Goal: Task Accomplishment & Management: Use online tool/utility

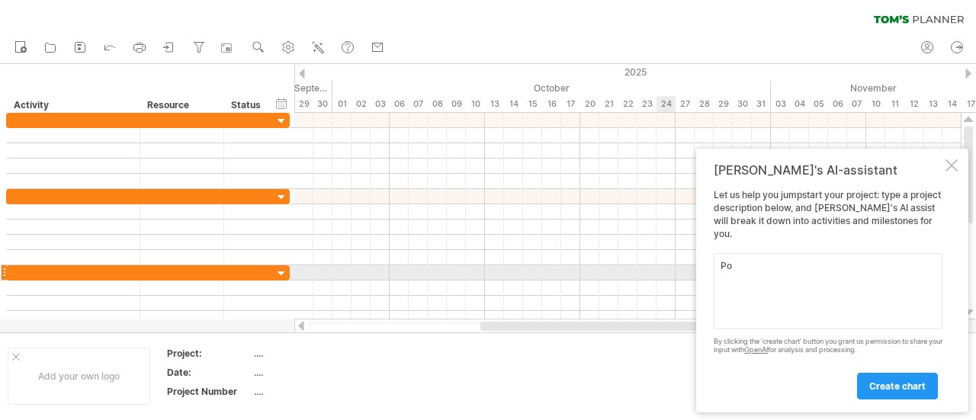
type textarea "P"
type textarea "A"
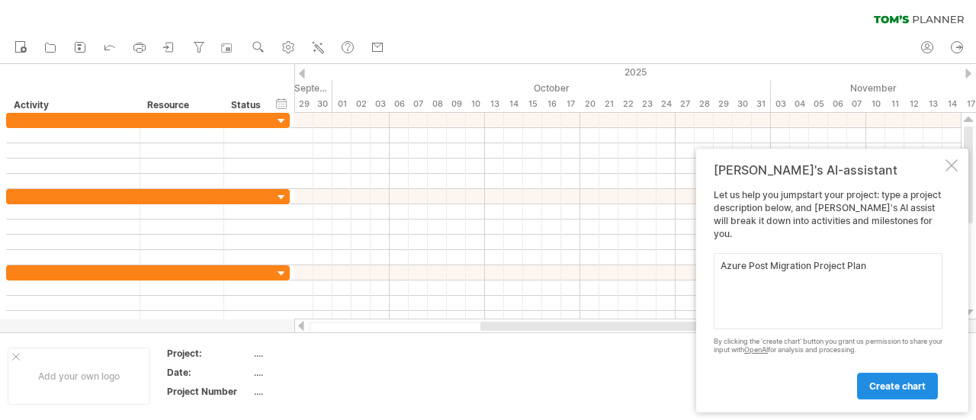
type textarea "Azure Post Migration Project Plan"
click at [906, 395] on link "create chart" at bounding box center [897, 386] width 81 height 27
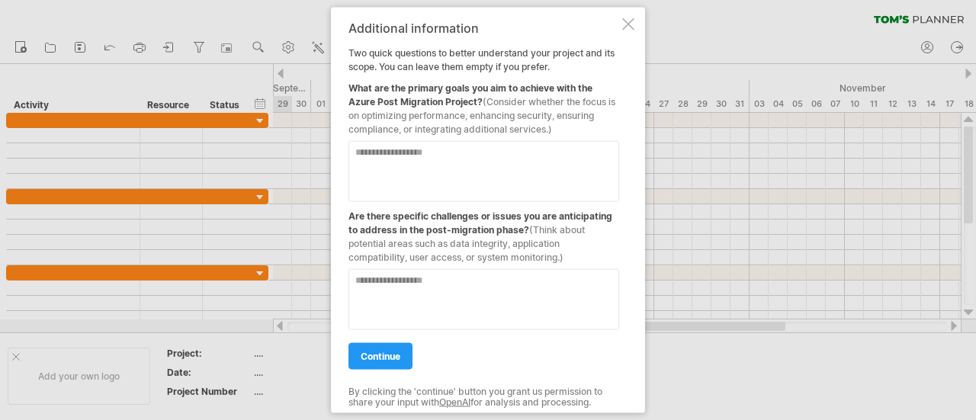
click at [574, 158] on textarea at bounding box center [483, 170] width 271 height 61
type textarea "**********"
click at [490, 294] on textarea at bounding box center [483, 298] width 271 height 61
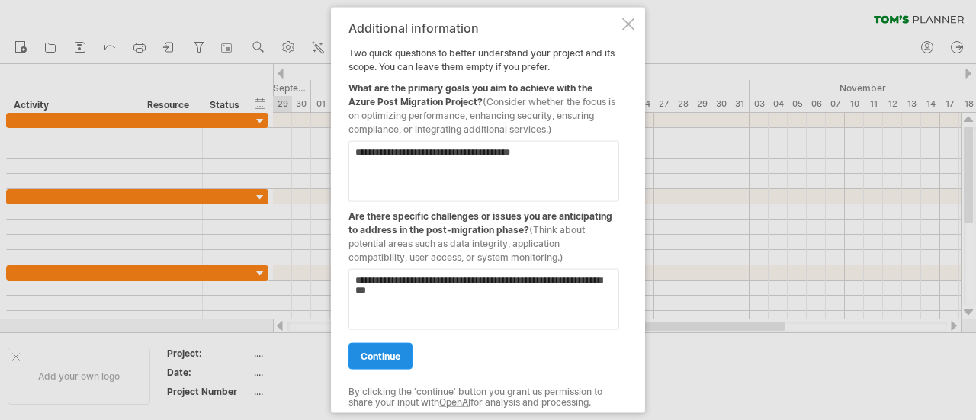
type textarea "**********"
click at [402, 359] on link "continue" at bounding box center [380, 355] width 64 height 27
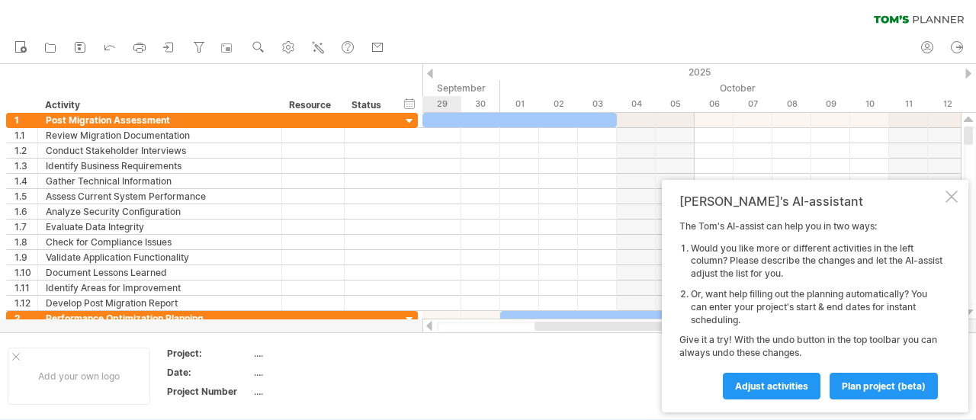
drag, startPoint x: 402, startPoint y: 359, endPoint x: 425, endPoint y: 393, distance: 41.0
click at [857, 393] on link "plan project (beta)" at bounding box center [883, 386] width 108 height 27
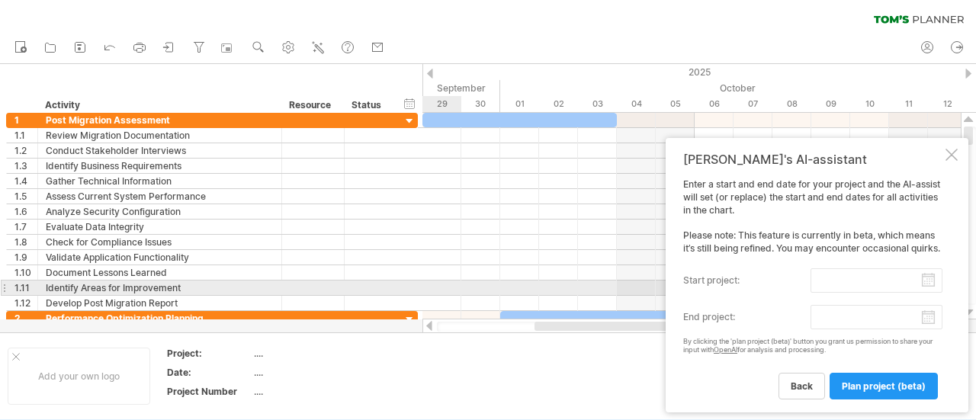
click at [927, 281] on input "start project:" at bounding box center [876, 280] width 132 height 24
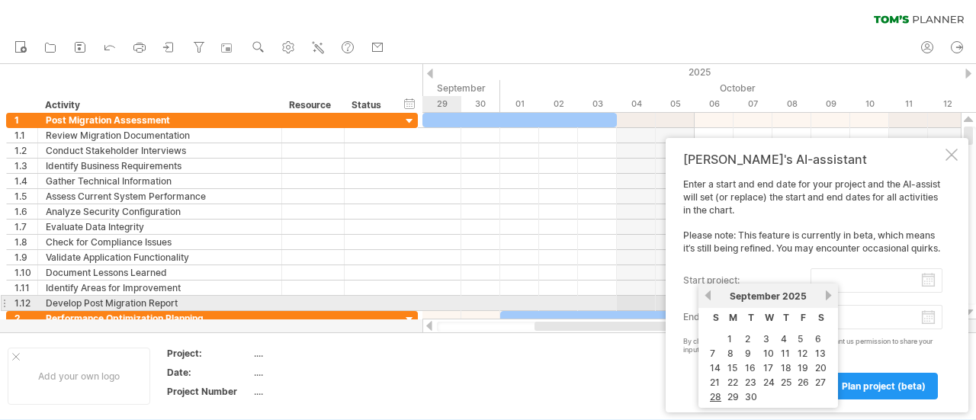
click at [828, 297] on link "next" at bounding box center [828, 295] width 11 height 11
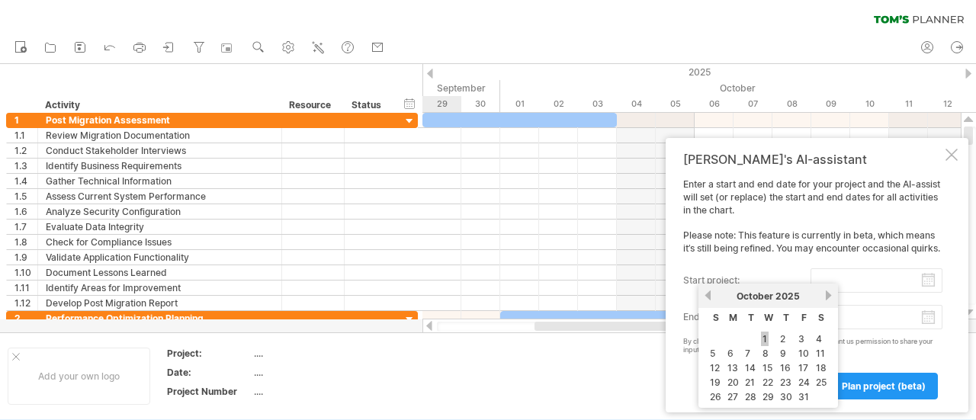
click at [765, 338] on link "1" at bounding box center [765, 339] width 8 height 14
type input "********"
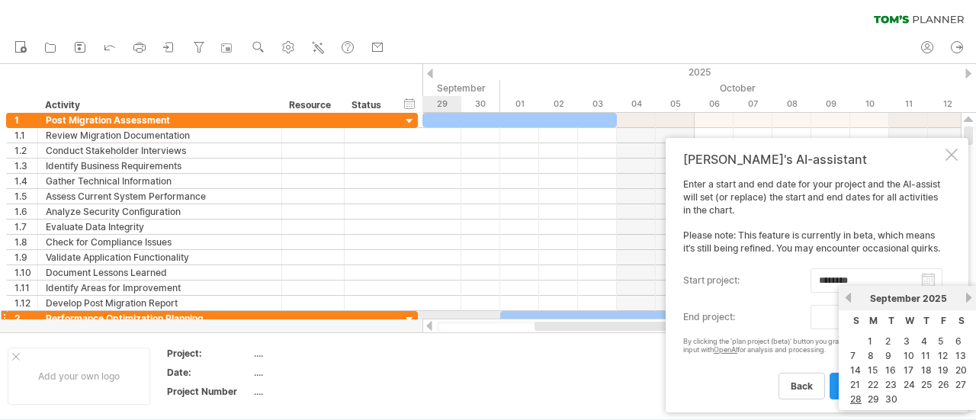
click at [926, 319] on body "progress(100%) Trying to reach [DOMAIN_NAME] Connected again... 0% clear filter…" at bounding box center [488, 211] width 976 height 423
click at [887, 400] on link "30" at bounding box center [891, 399] width 15 height 14
click at [929, 315] on body "progress(100%) Trying to reach [DOMAIN_NAME] Connected again... 0% clear filter…" at bounding box center [488, 211] width 976 height 423
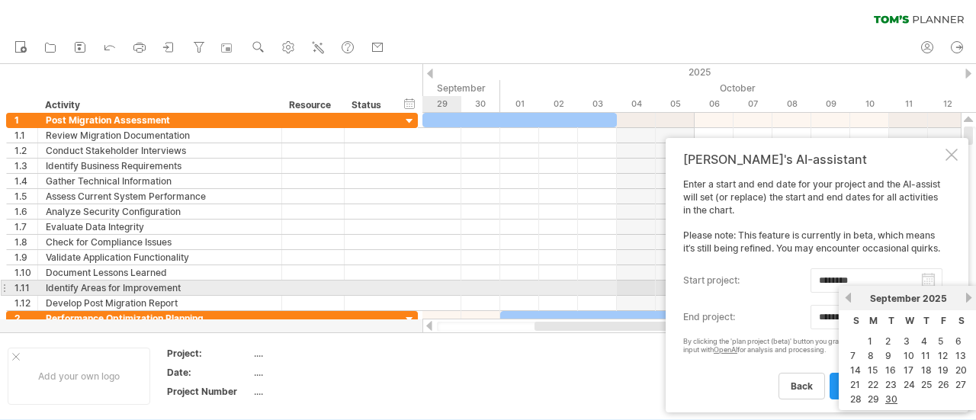
click at [972, 294] on link "next" at bounding box center [968, 297] width 11 height 11
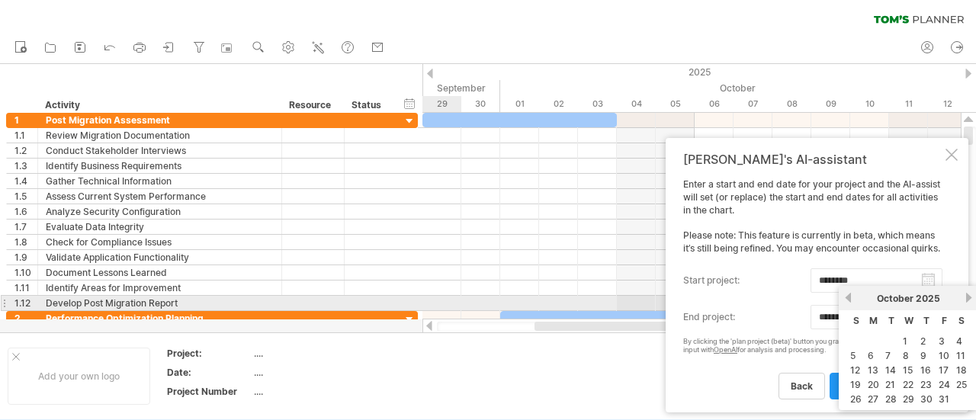
click at [970, 297] on link "next" at bounding box center [968, 297] width 11 height 11
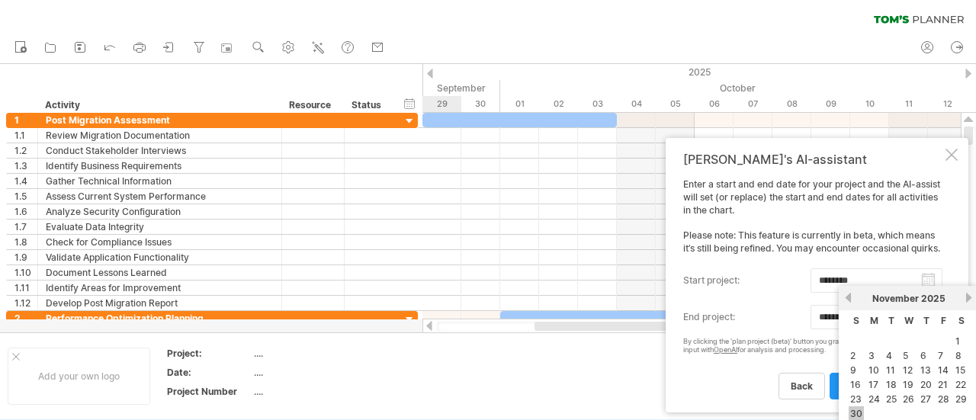
click at [851, 406] on link "30" at bounding box center [856, 413] width 15 height 14
type input "********"
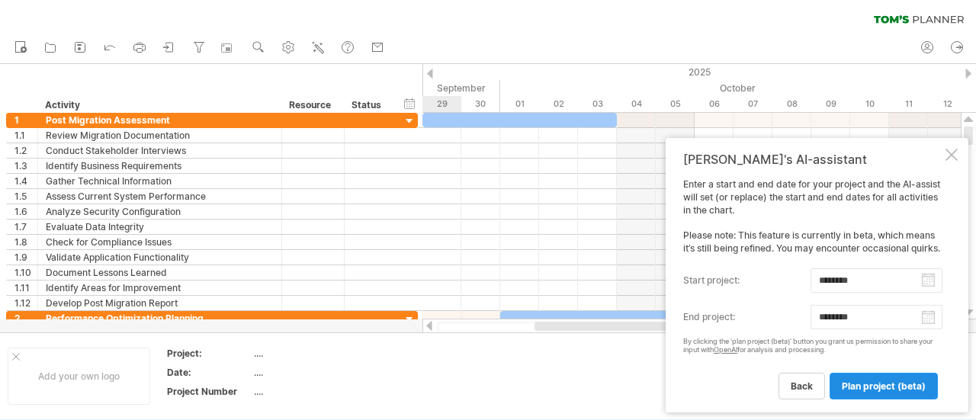
click at [897, 387] on span "plan project (beta)" at bounding box center [884, 385] width 84 height 11
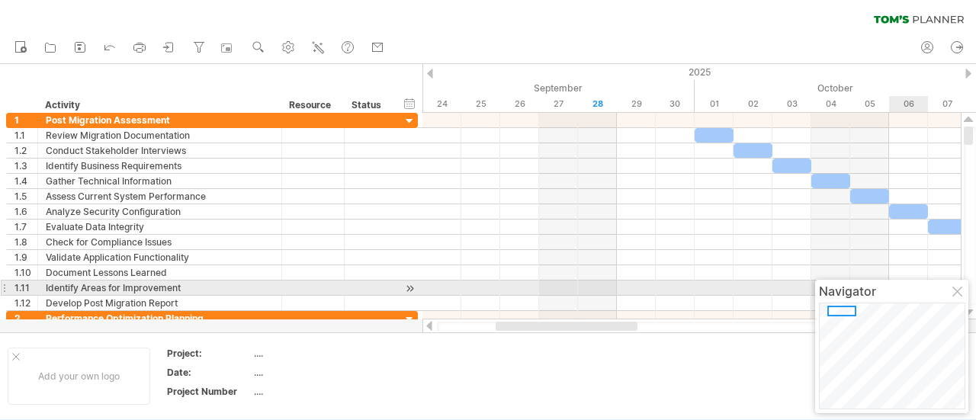
click at [958, 292] on div at bounding box center [958, 293] width 12 height 12
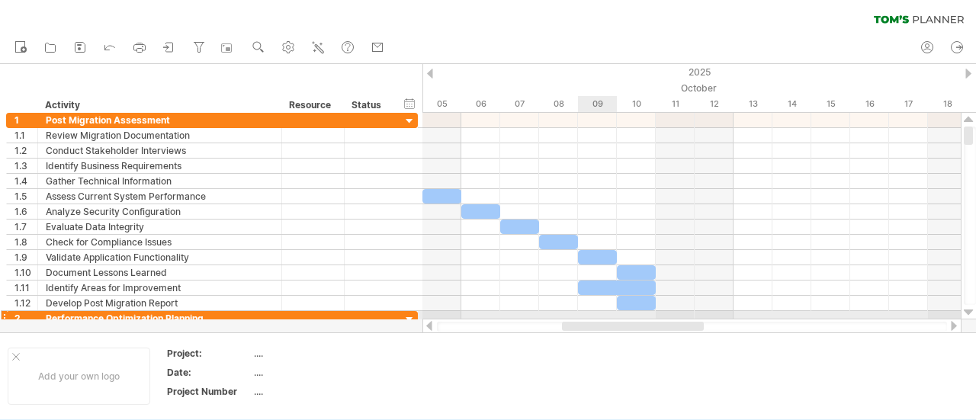
drag, startPoint x: 534, startPoint y: 325, endPoint x: 604, endPoint y: 313, distance: 70.3
click at [604, 313] on div "Trying to reach [DOMAIN_NAME] Connected again... 0% clear filter new 1" at bounding box center [488, 210] width 976 height 420
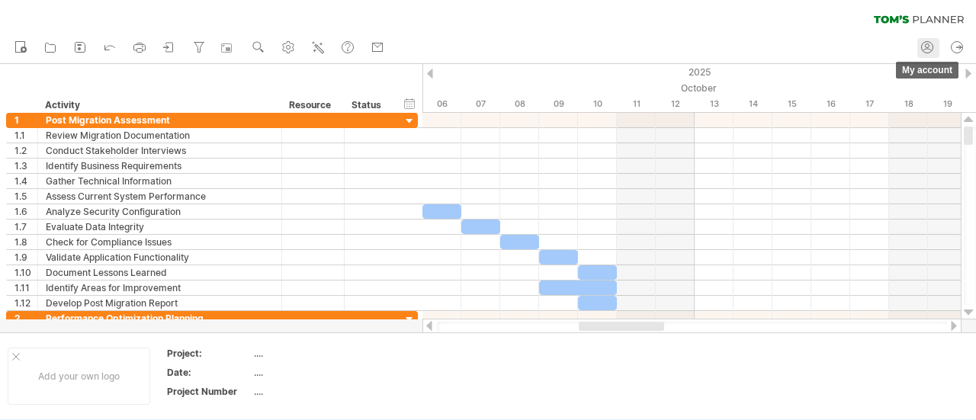
drag, startPoint x: 967, startPoint y: 140, endPoint x: 919, endPoint y: 53, distance: 99.3
click at [919, 53] on div "Trying to reach [DOMAIN_NAME] Connected again... 0% clear filter new 1" at bounding box center [488, 210] width 976 height 420
click at [172, 43] on icon at bounding box center [169, 47] width 15 height 15
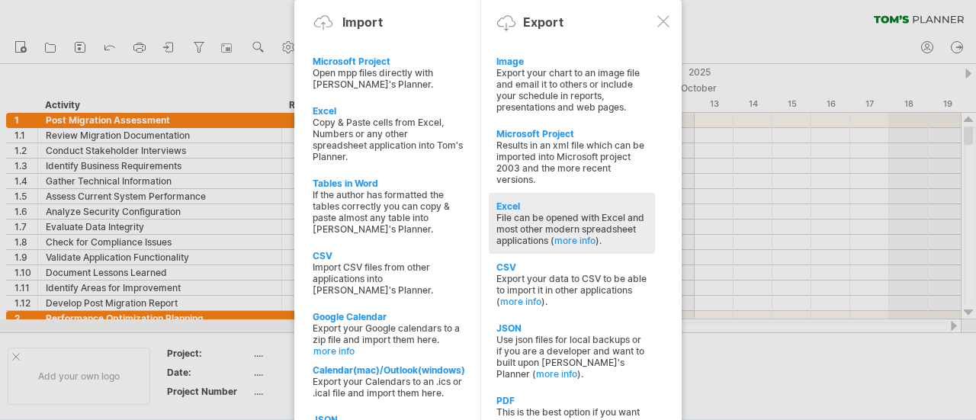
drag, startPoint x: 555, startPoint y: 278, endPoint x: 546, endPoint y: 225, distance: 54.1
click at [546, 225] on div "Image Export your chart to an image file and email it to others or include your…" at bounding box center [580, 265] width 184 height 435
click at [546, 225] on div "File can be opened with Excel and most other modern spreadsheet applications ( …" at bounding box center [571, 229] width 151 height 34
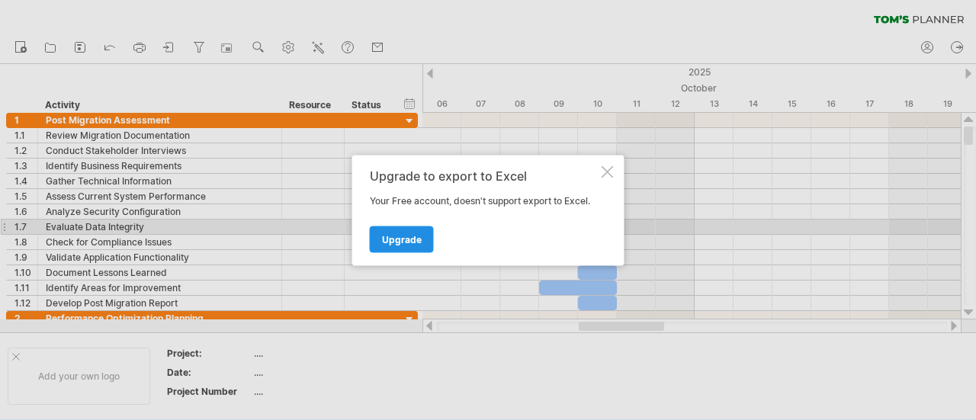
click at [410, 235] on span "Upgrade" at bounding box center [402, 238] width 40 height 11
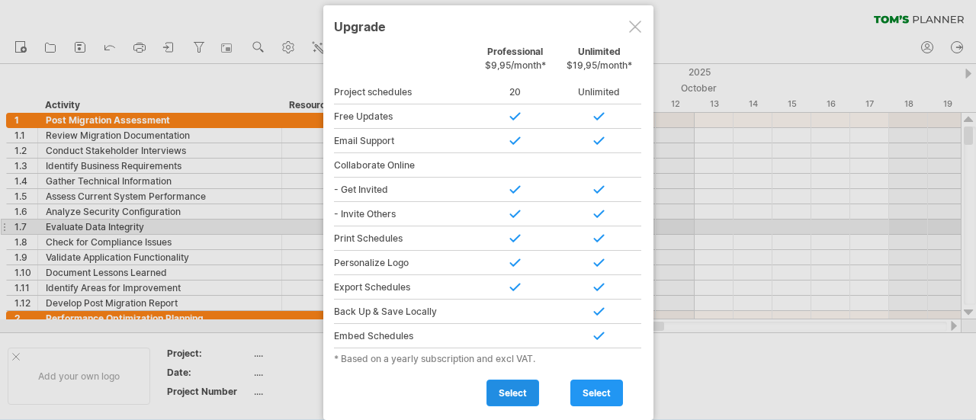
click at [523, 393] on link "select" at bounding box center [512, 393] width 53 height 27
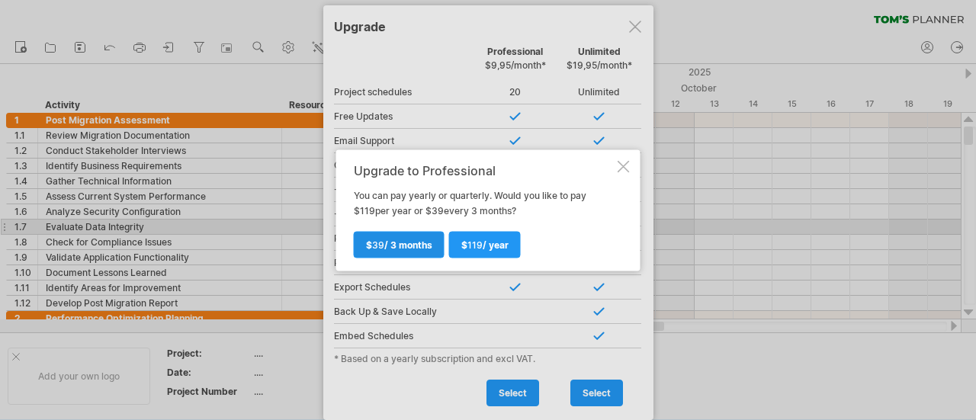
click at [432, 255] on link "$ 39 / 3 months" at bounding box center [399, 244] width 91 height 27
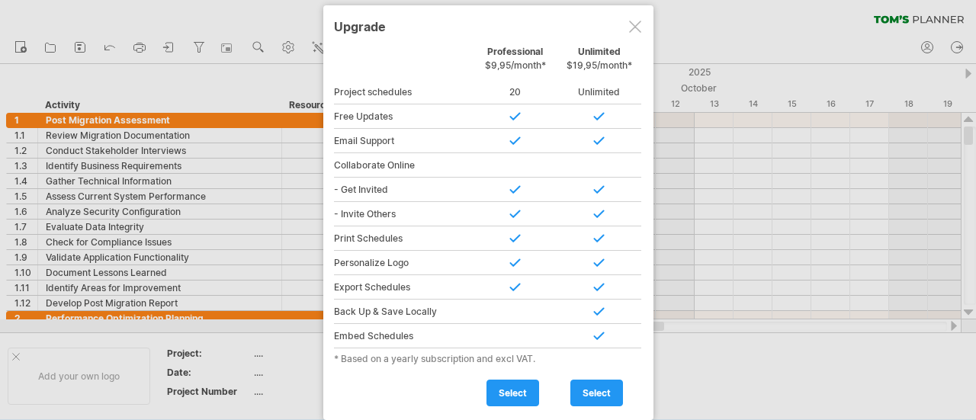
click at [630, 27] on div at bounding box center [635, 27] width 12 height 12
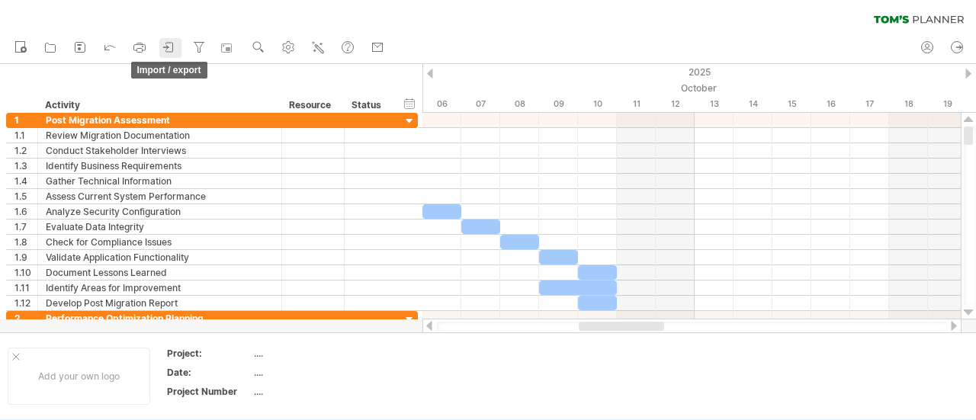
click at [171, 47] on icon at bounding box center [169, 47] width 15 height 15
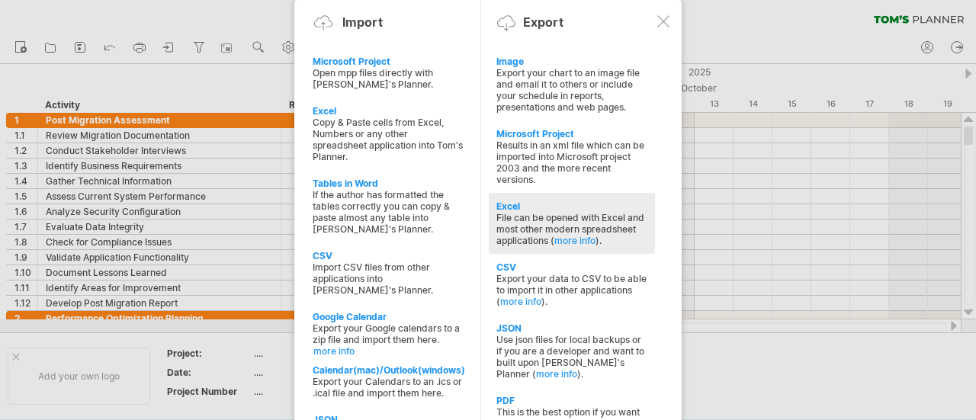
click at [560, 212] on div "File can be opened with Excel and most other modern spreadsheet applications ( …" at bounding box center [571, 229] width 151 height 34
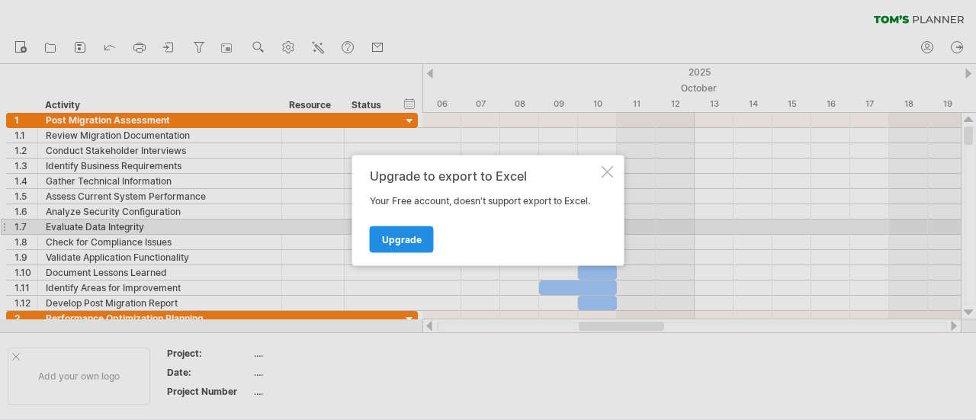
click at [418, 234] on span "Upgrade" at bounding box center [402, 238] width 40 height 11
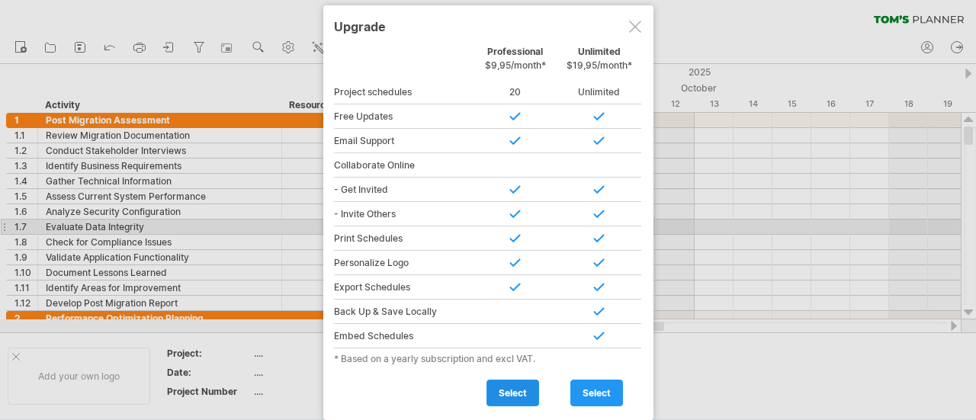
click at [511, 380] on link "select" at bounding box center [512, 393] width 53 height 27
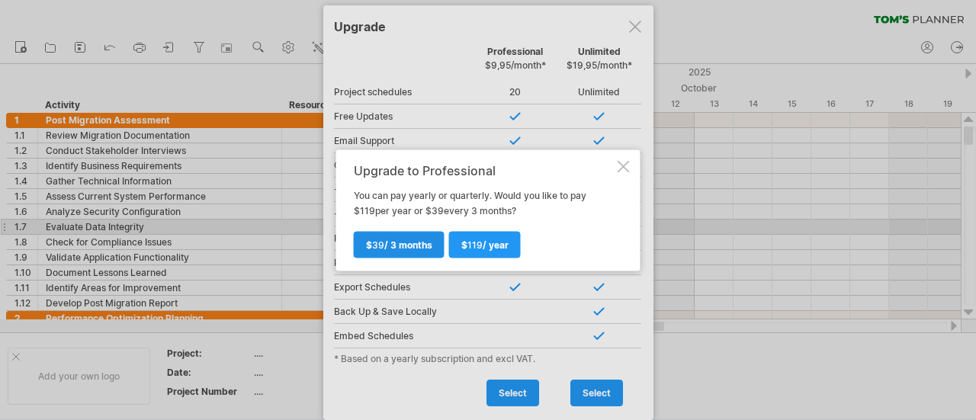
click at [395, 249] on span "$ 39 / 3 months" at bounding box center [399, 244] width 66 height 11
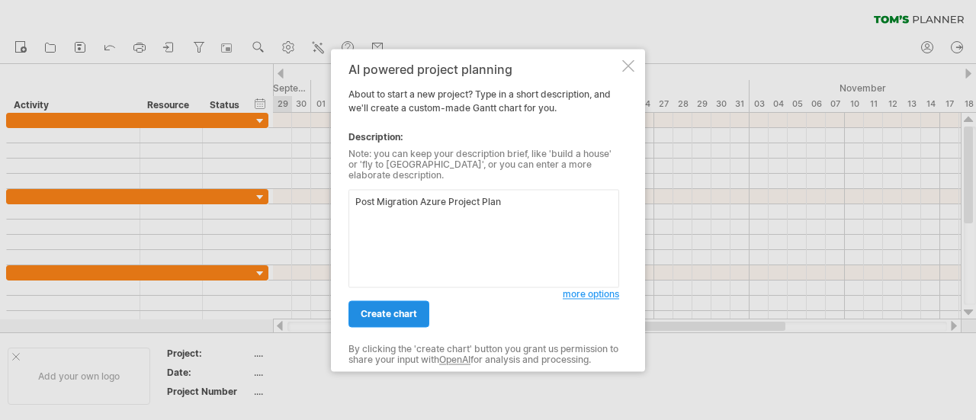
type textarea "Post Migration Azure Project Plan"
click at [414, 310] on span "create chart" at bounding box center [389, 313] width 56 height 11
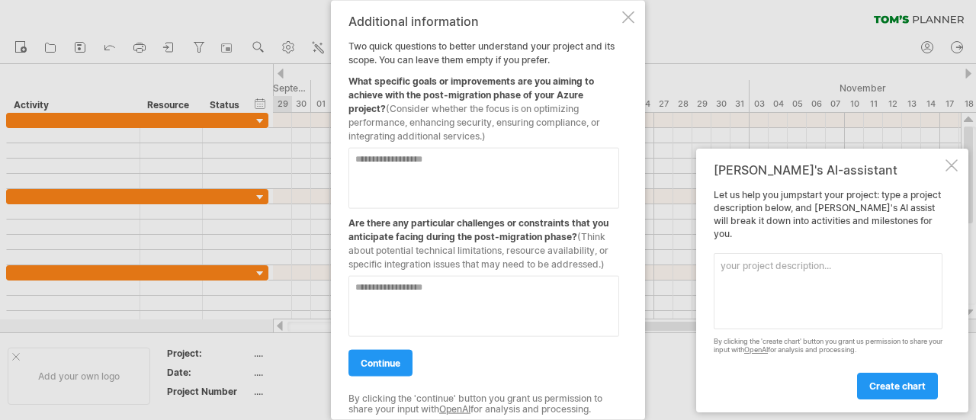
click at [435, 172] on textarea at bounding box center [483, 177] width 271 height 61
type textarea "**********"
click at [437, 293] on textarea at bounding box center [483, 305] width 271 height 61
type textarea "*"
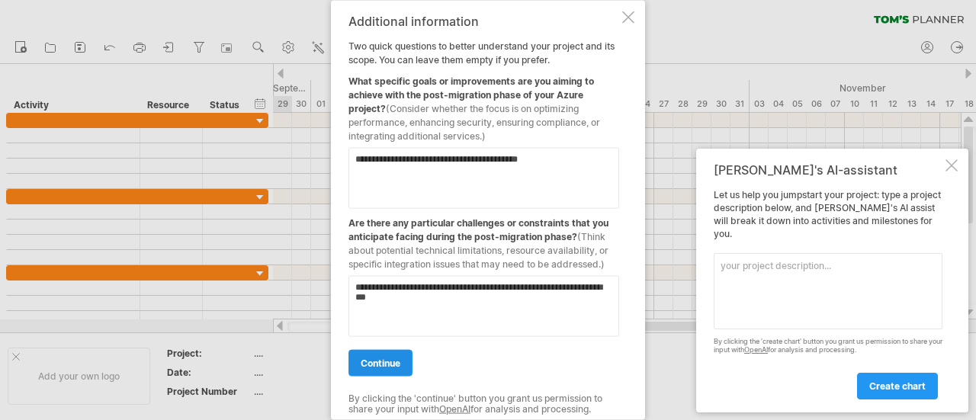
type textarea "**********"
click at [392, 360] on span "continue" at bounding box center [381, 362] width 40 height 11
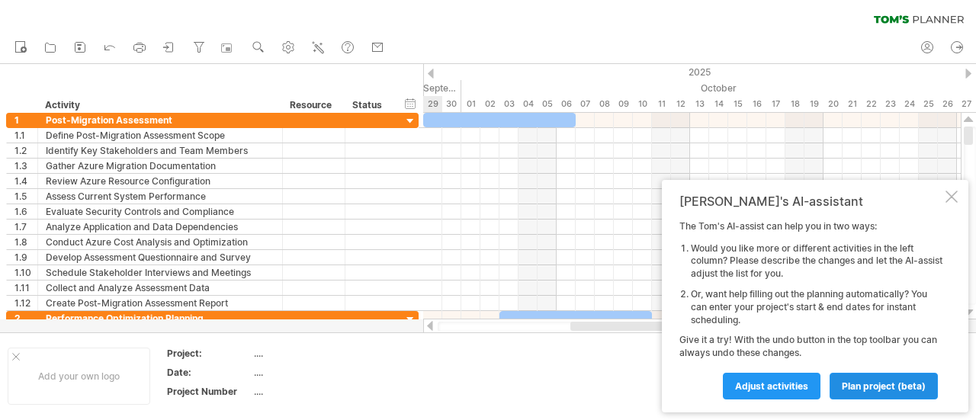
click at [851, 392] on link "plan project (beta)" at bounding box center [883, 386] width 108 height 27
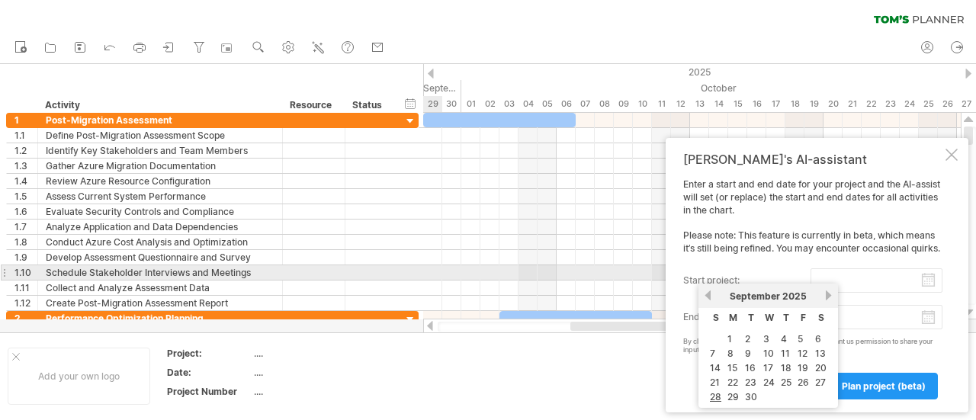
click at [926, 278] on input "start project:" at bounding box center [876, 280] width 132 height 24
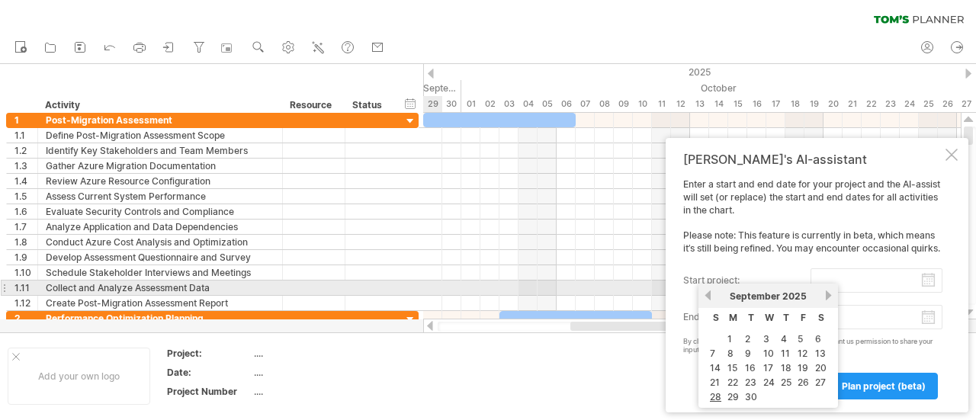
click at [825, 294] on link "next" at bounding box center [828, 295] width 11 height 11
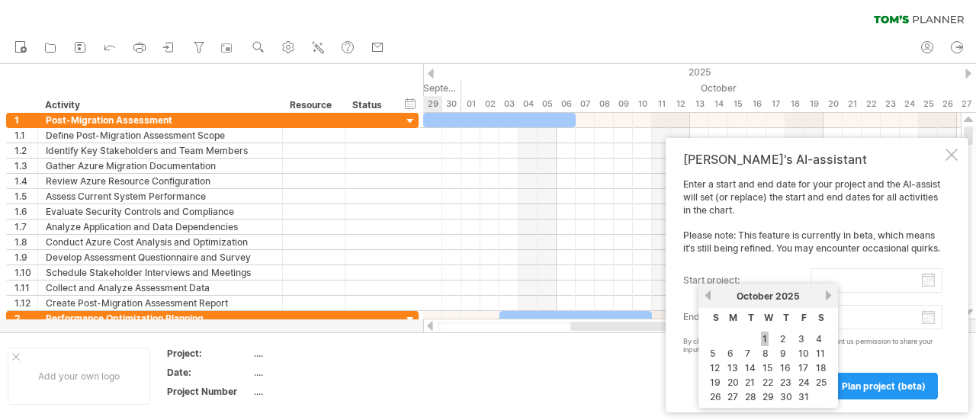
click at [766, 336] on link "1" at bounding box center [765, 339] width 8 height 14
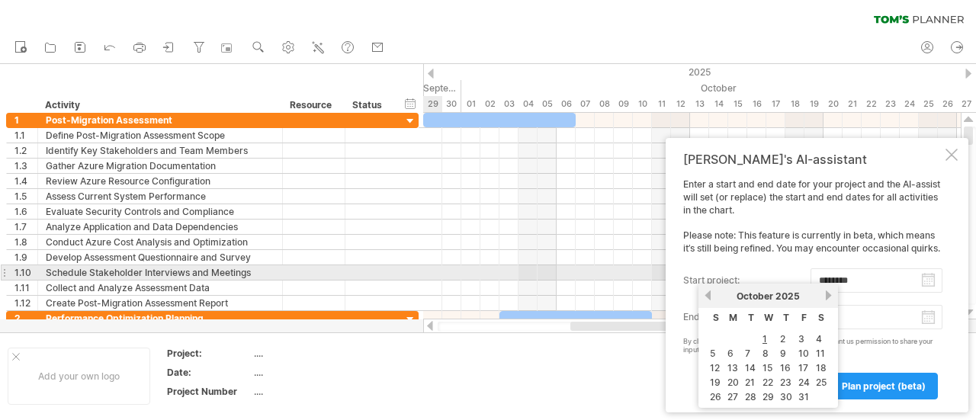
click at [930, 279] on input "********" at bounding box center [876, 280] width 132 height 24
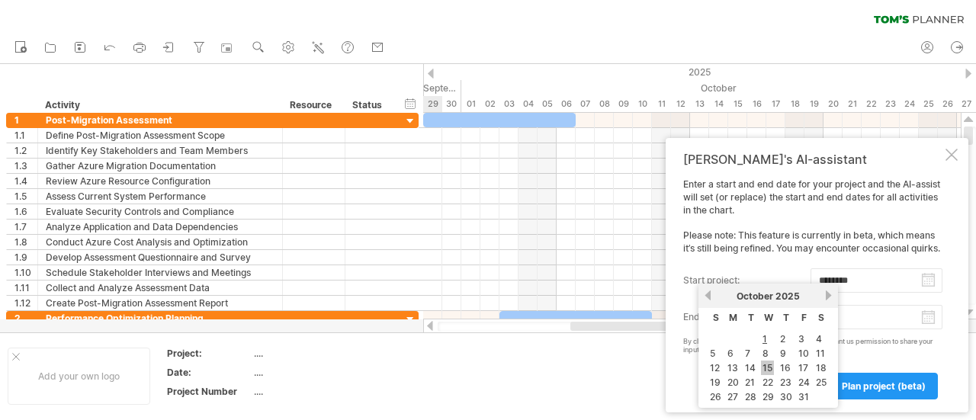
click at [768, 364] on link "15" at bounding box center [767, 368] width 13 height 14
type input "********"
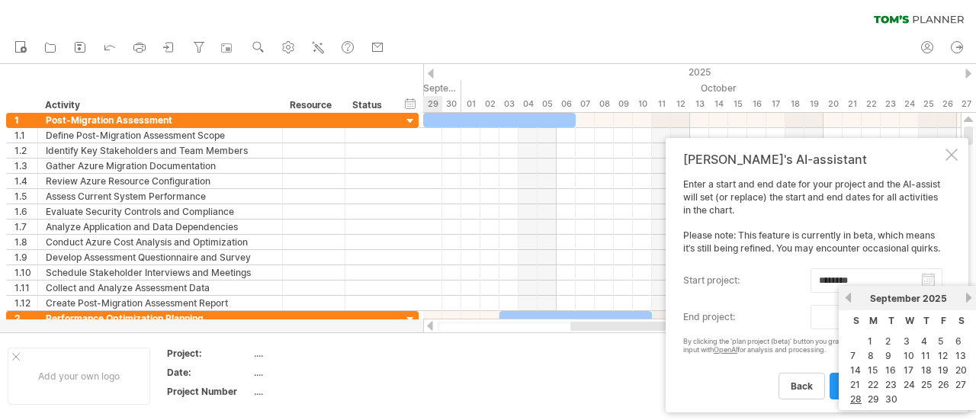
click at [924, 324] on body "progress(100%) Trying to reach [DOMAIN_NAME] Connected again... 0% clear filter…" at bounding box center [488, 211] width 976 height 423
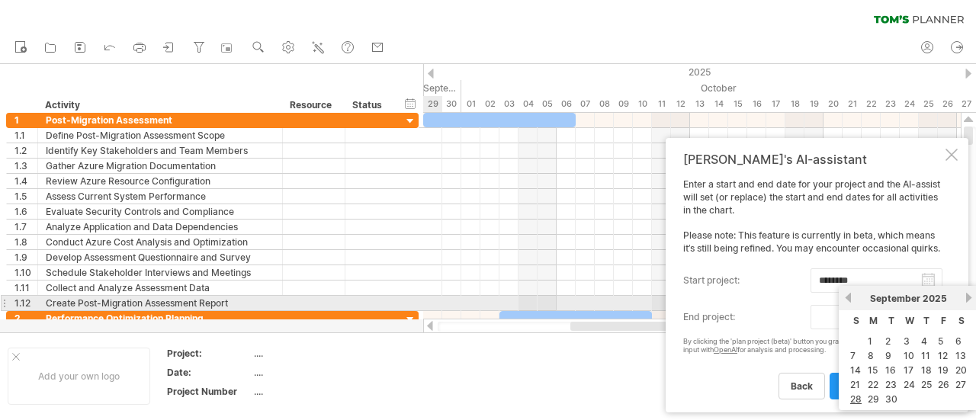
click at [972, 297] on link "next" at bounding box center [968, 297] width 11 height 11
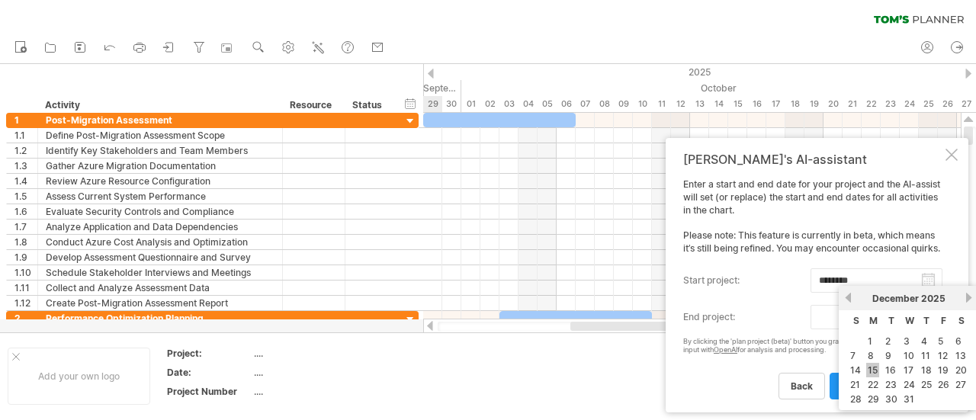
click at [875, 366] on link "15" at bounding box center [872, 370] width 13 height 14
type input "********"
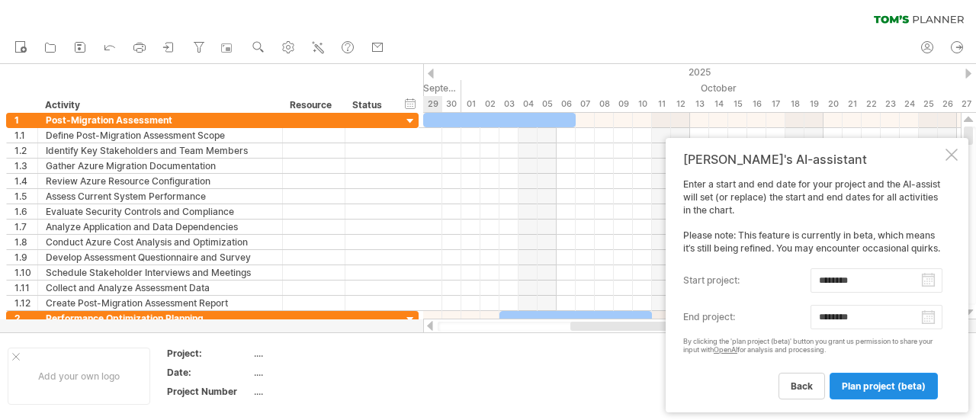
click at [877, 381] on span "plan project (beta)" at bounding box center [884, 385] width 84 height 11
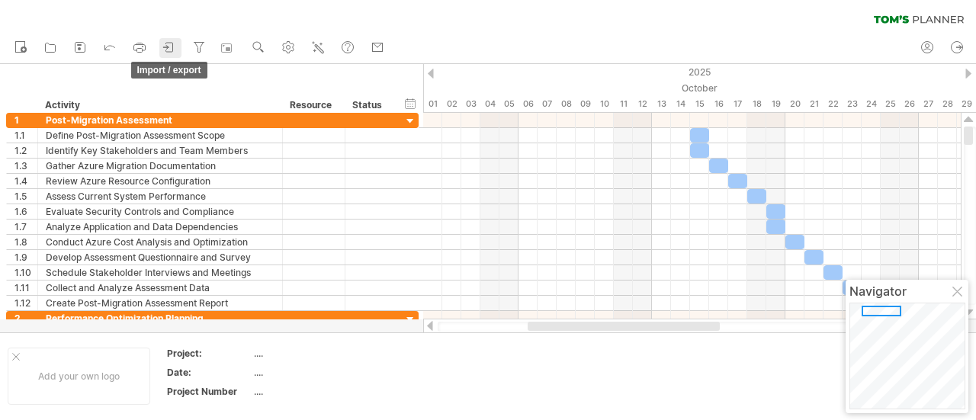
click at [167, 47] on icon at bounding box center [165, 47] width 5 height 4
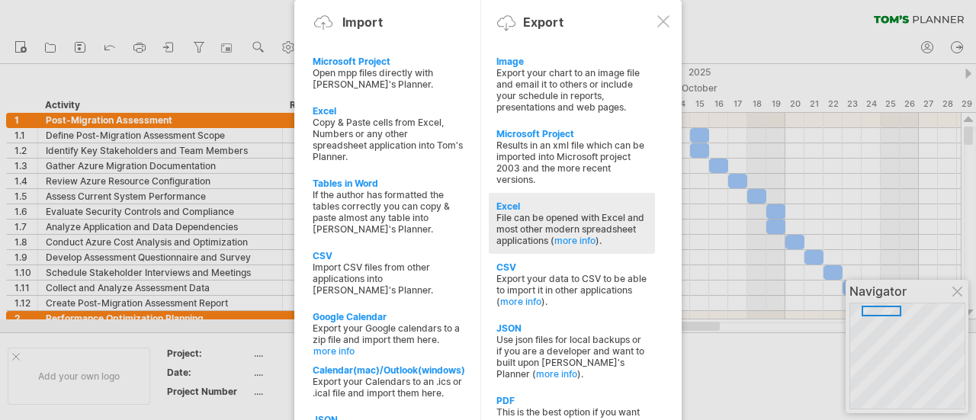
click at [528, 201] on div "Excel" at bounding box center [571, 206] width 151 height 11
